Goal: Transaction & Acquisition: Download file/media

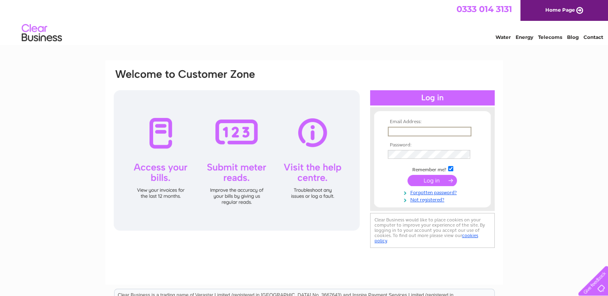
click at [422, 132] on input "text" at bounding box center [430, 132] width 84 height 10
click at [393, 134] on input "text" at bounding box center [430, 132] width 84 height 10
click at [259, 243] on div "Email Address: alison@camodels.co.uk Password:" at bounding box center [304, 158] width 382 height 181
drag, startPoint x: 400, startPoint y: 131, endPoint x: 318, endPoint y: 115, distance: 84.0
click at [318, 115] on div "Email Address: alison@camodels.co.uk Password:" at bounding box center [304, 159] width 382 height 182
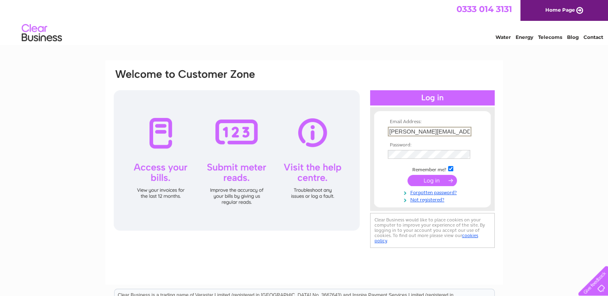
type input "sheila@camodels.co.uk"
click at [407, 175] on input "submit" at bounding box center [431, 180] width 49 height 11
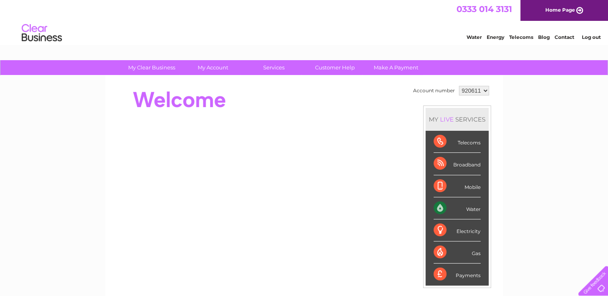
click at [474, 35] on link "Water" at bounding box center [473, 37] width 15 height 6
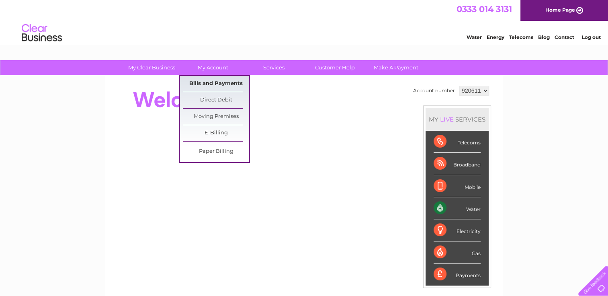
click at [223, 86] on link "Bills and Payments" at bounding box center [216, 84] width 66 height 16
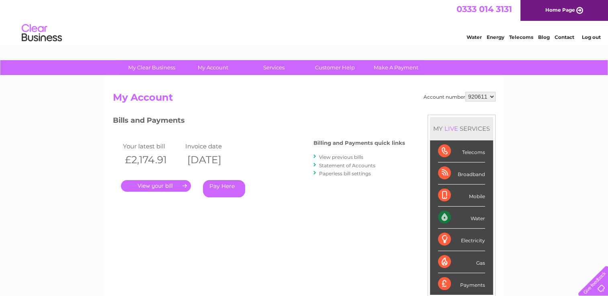
click at [165, 187] on link "." at bounding box center [156, 186] width 70 height 12
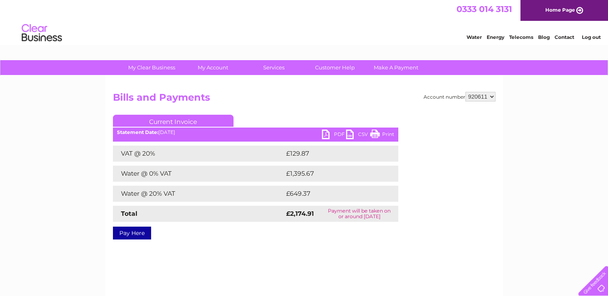
click at [336, 133] on link "PDF" at bounding box center [334, 136] width 24 height 12
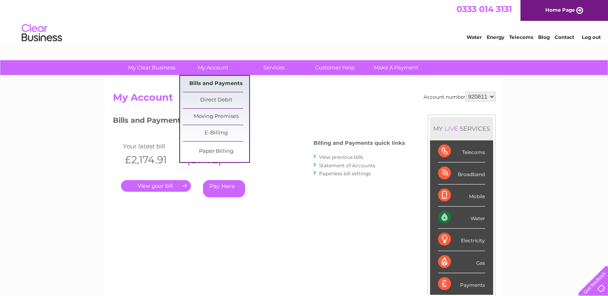
click at [210, 85] on link "Bills and Payments" at bounding box center [216, 84] width 66 height 16
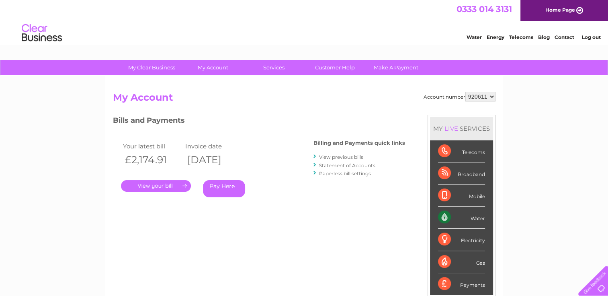
click at [348, 157] on link "View previous bills" at bounding box center [341, 157] width 44 height 6
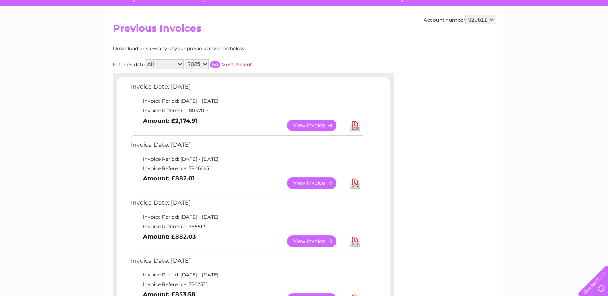
scroll to position [80, 0]
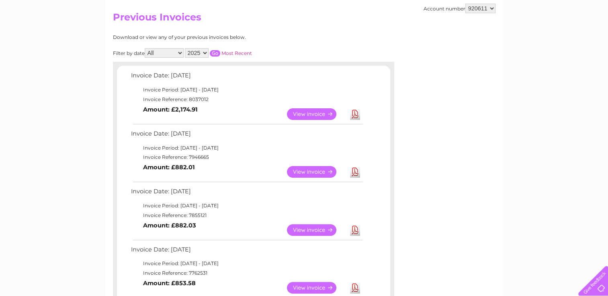
click at [354, 169] on link "Download" at bounding box center [355, 172] width 10 height 12
click at [358, 231] on link "Download" at bounding box center [355, 230] width 10 height 12
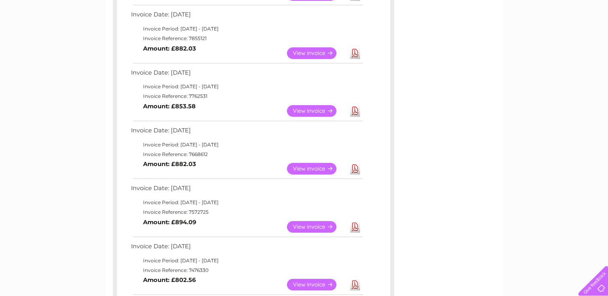
scroll to position [281, 0]
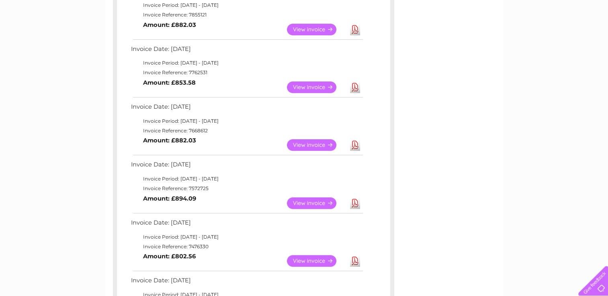
click at [352, 89] on link "Download" at bounding box center [355, 88] width 10 height 12
click at [355, 147] on link "Download" at bounding box center [355, 145] width 10 height 12
click at [355, 202] on link "Download" at bounding box center [355, 204] width 10 height 12
click at [357, 263] on link "Download" at bounding box center [355, 261] width 10 height 12
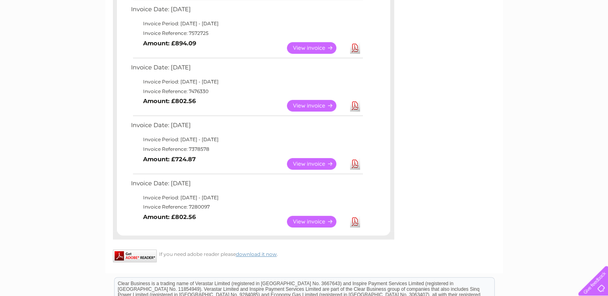
scroll to position [442, 0]
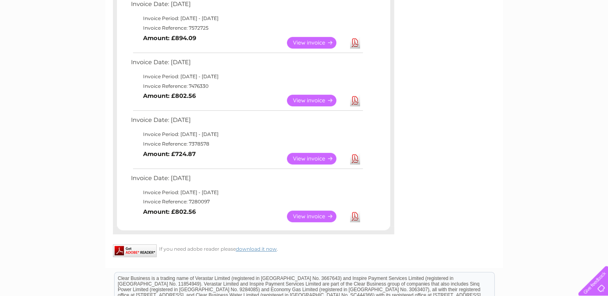
click at [353, 160] on link "Download" at bounding box center [355, 159] width 10 height 12
click at [357, 216] on link "Download" at bounding box center [355, 217] width 10 height 12
